Goal: Find specific page/section: Find specific page/section

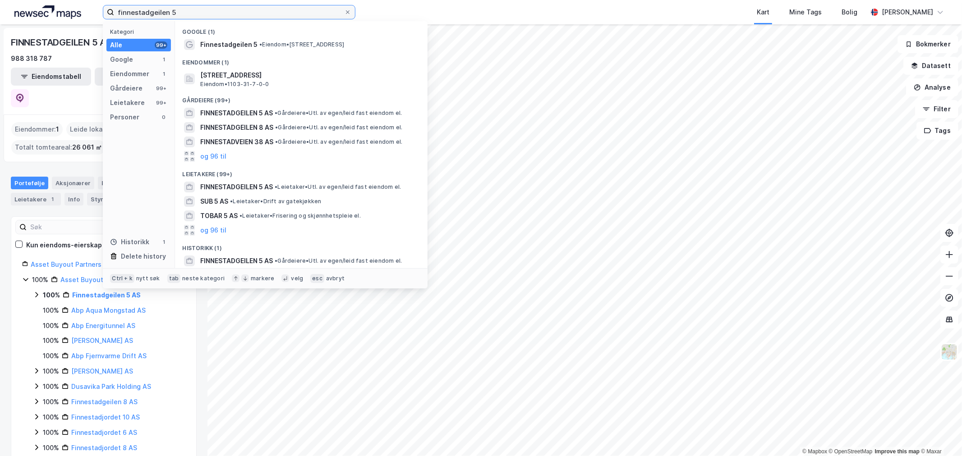
click at [184, 15] on input "finnestadgeilen 5" at bounding box center [229, 12] width 230 height 14
drag, startPoint x: 198, startPoint y: 14, endPoint x: 23, endPoint y: 13, distance: 175.4
click at [23, 13] on div "finnestadgeilen 5 Kategori Alle 99+ Google 1 Eiendommer 1 Gårdeiere 99+ Leietak…" at bounding box center [481, 12] width 962 height 24
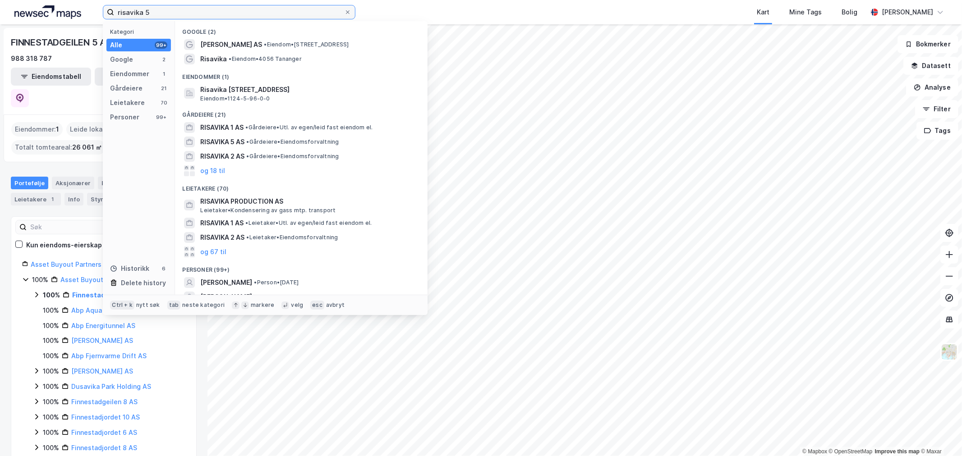
type input "risavika 5"
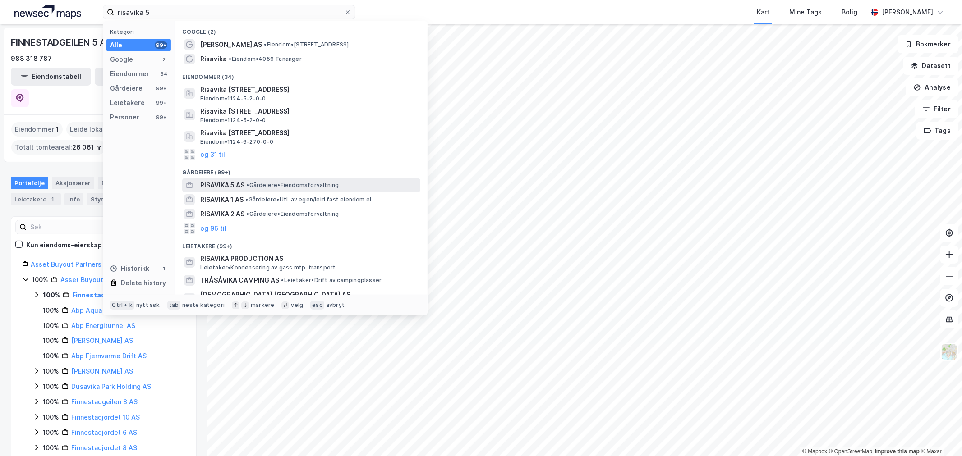
click at [231, 188] on span "RISAVIKA 5 AS" at bounding box center [222, 185] width 44 height 11
